Goal: Information Seeking & Learning: Understand process/instructions

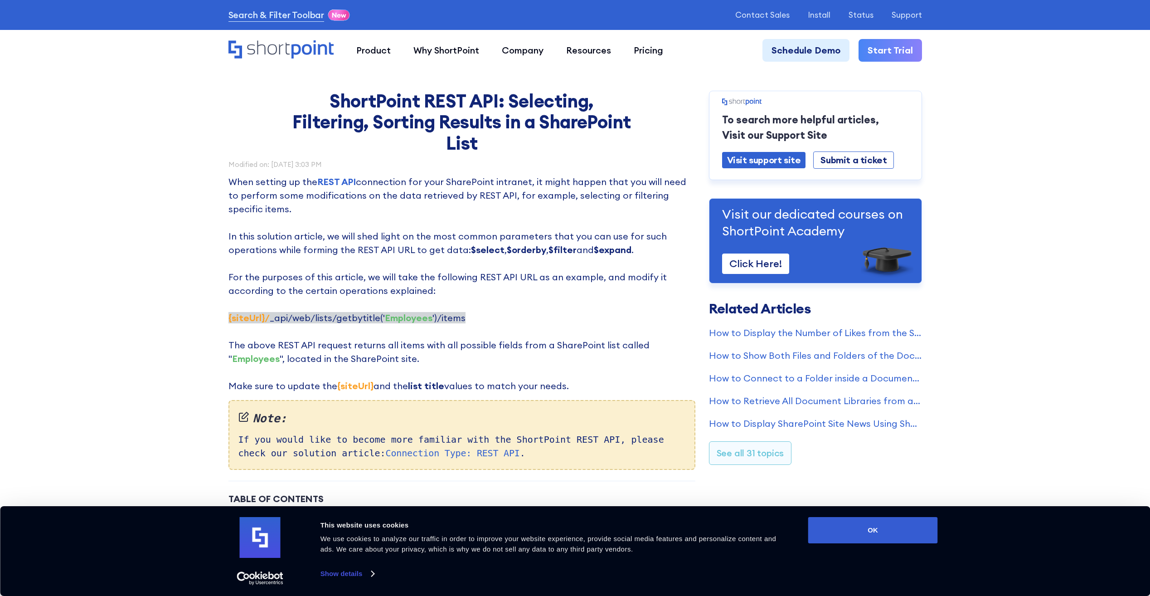
click at [474, 318] on p "When setting up the REST API connection for your SharePoint intranet, it might …" at bounding box center [462, 284] width 467 height 218
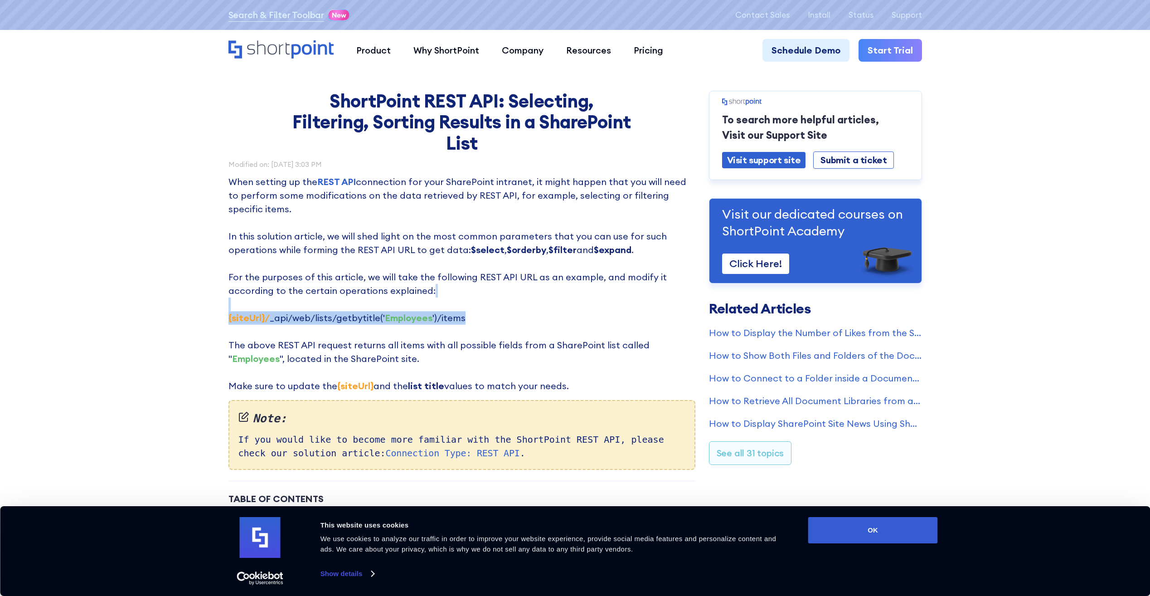
drag, startPoint x: 487, startPoint y: 320, endPoint x: 209, endPoint y: 299, distance: 279.2
drag, startPoint x: 209, startPoint y: 299, endPoint x: 162, endPoint y: 222, distance: 89.7
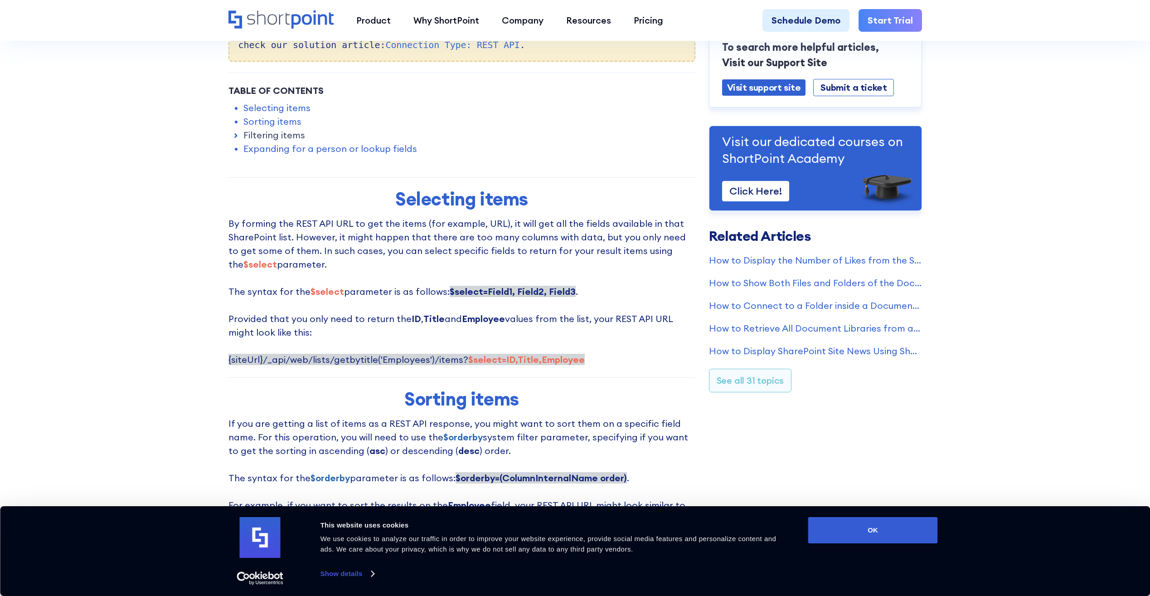
scroll to position [453, 0]
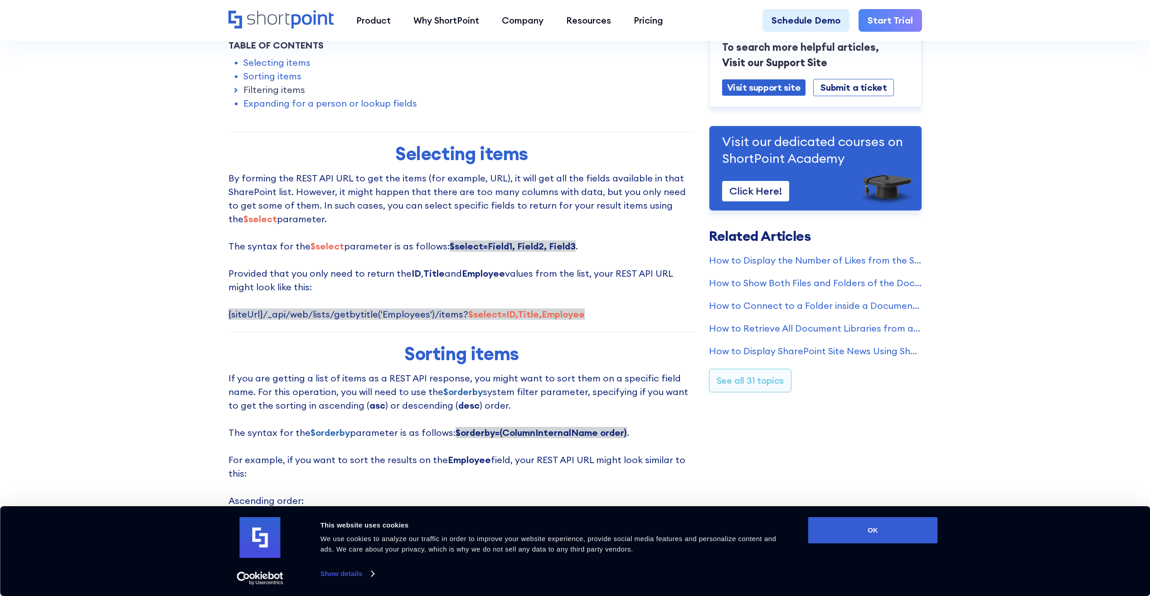
click at [157, 2] on div "Product works with SharePoint Microsoft Teams SAP Explore Templates Elements In…" at bounding box center [575, 20] width 1150 height 41
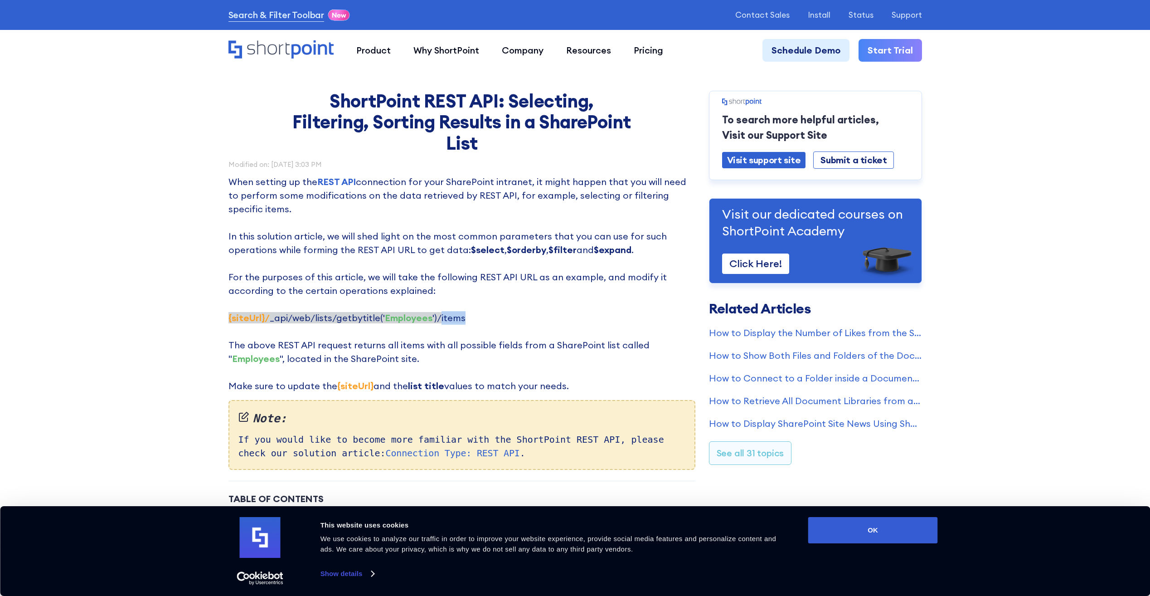
drag, startPoint x: 463, startPoint y: 320, endPoint x: 434, endPoint y: 317, distance: 29.6
click at [434, 317] on p "When setting up the REST API connection for your SharePoint intranet, it might …" at bounding box center [462, 284] width 467 height 218
drag, startPoint x: 341, startPoint y: 319, endPoint x: 428, endPoint y: 317, distance: 86.6
click at [428, 317] on span "‍ {siteUrl}/ _api/web/lists/getbytitle(' Employees ')/items" at bounding box center [347, 317] width 237 height 11
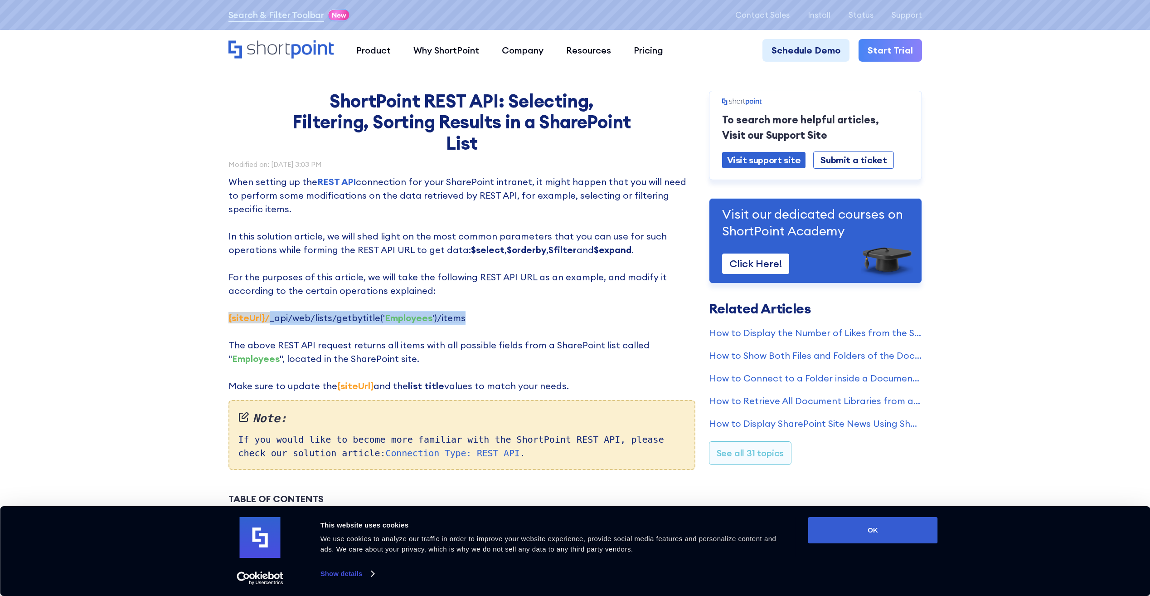
drag, startPoint x: 269, startPoint y: 319, endPoint x: 461, endPoint y: 318, distance: 192.3
click at [461, 318] on p "When setting up the REST API connection for your SharePoint intranet, it might …" at bounding box center [462, 284] width 467 height 218
copy span "_api/web/lists/getbytitle(' Employees ')/items"
